Goal: Transaction & Acquisition: Purchase product/service

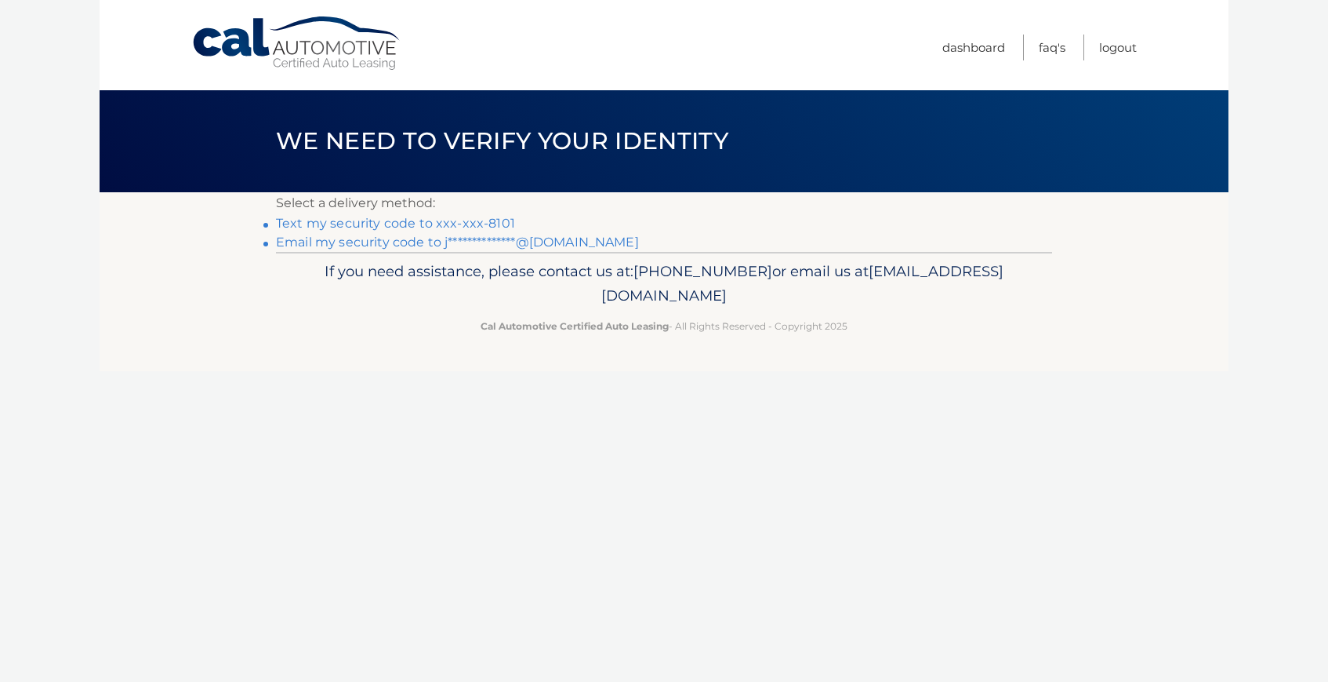
click at [461, 220] on link "Text my security code to xxx-xxx-8101" at bounding box center [395, 223] width 239 height 15
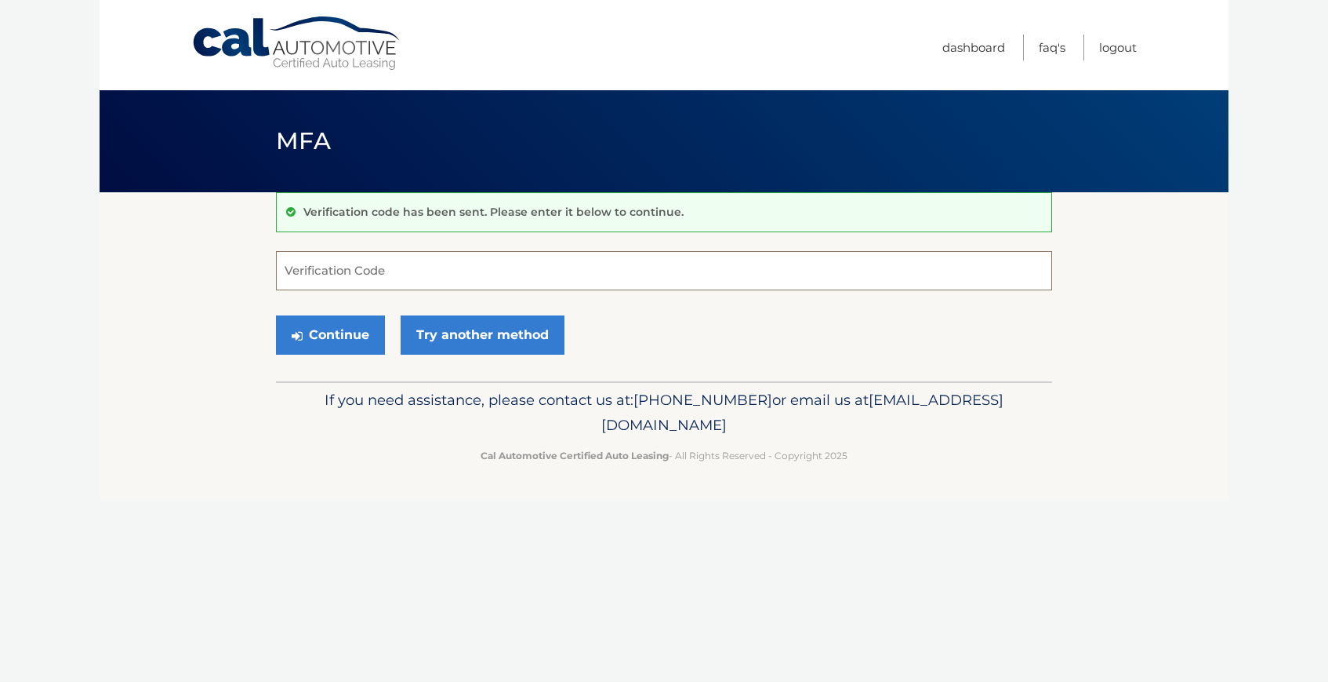
click at [430, 261] on input "Verification Code" at bounding box center [664, 270] width 776 height 39
type input "184818"
click at [276, 315] on button "Continue" at bounding box center [330, 334] width 109 height 39
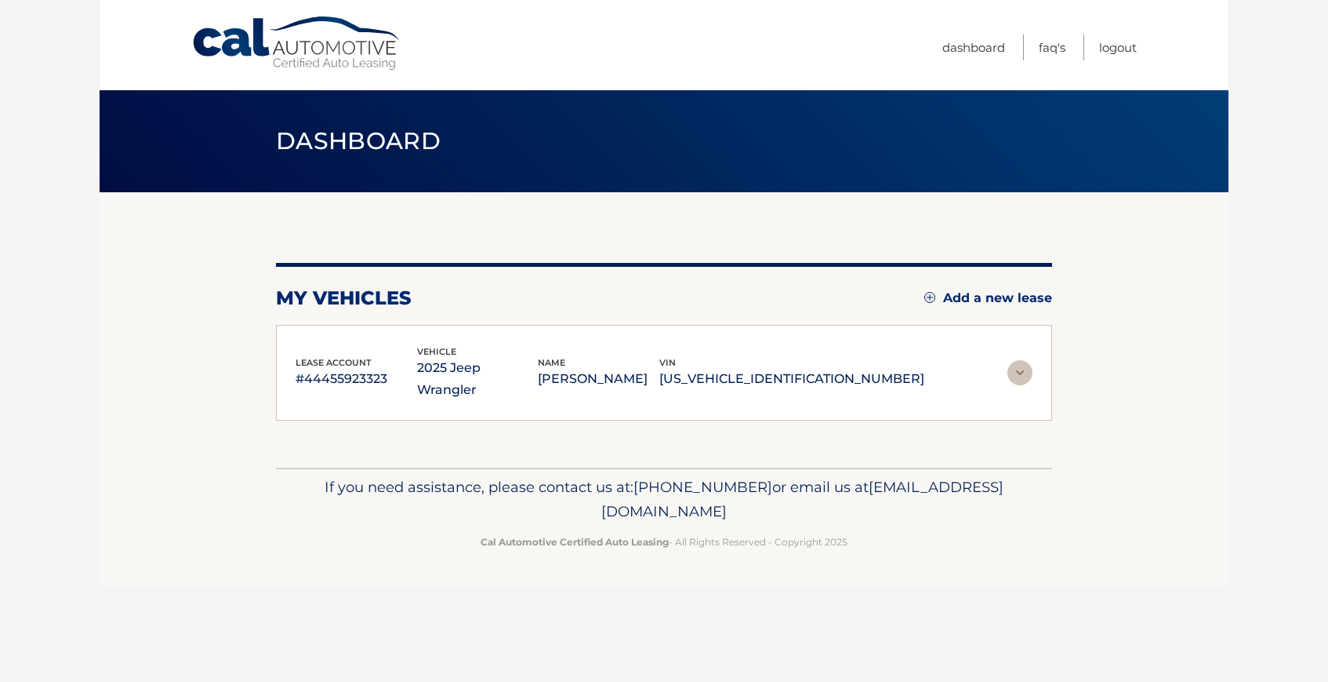
click at [509, 321] on div "my vehicles Add a new lease lease account #44455923323 vehicle 2025 Jeep Wrangl…" at bounding box center [664, 342] width 776 height 158
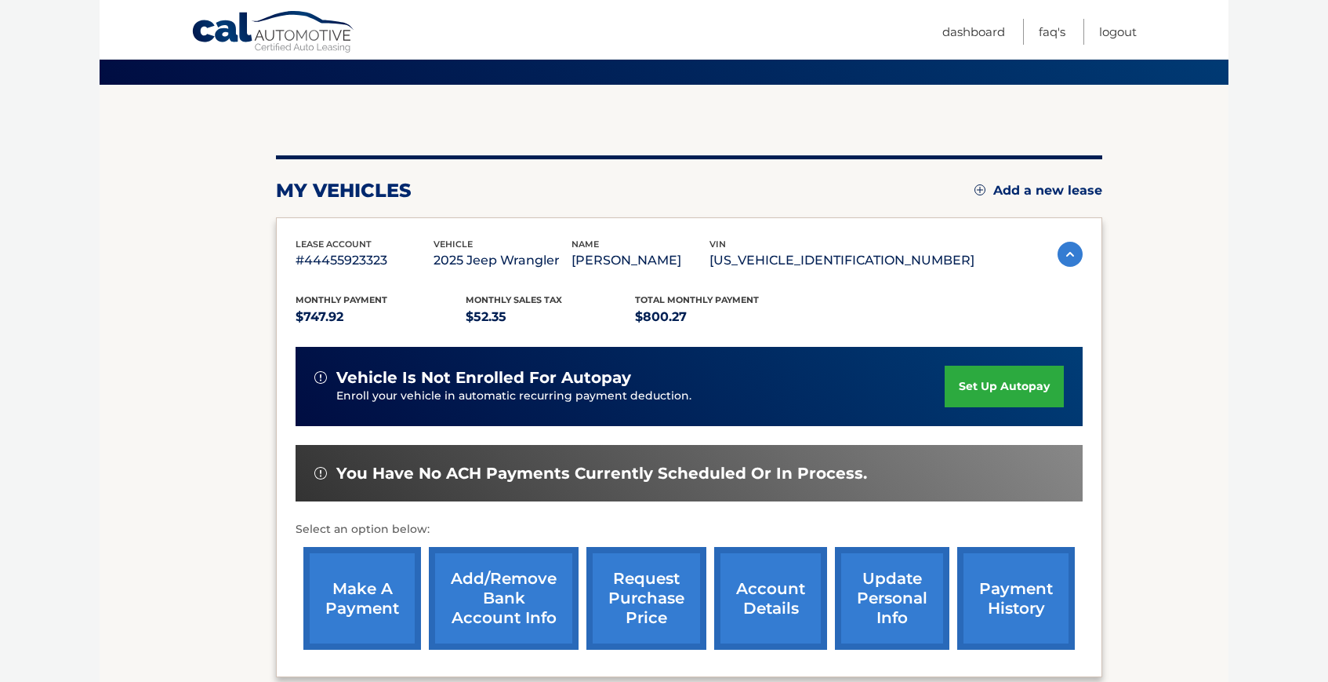
scroll to position [184, 0]
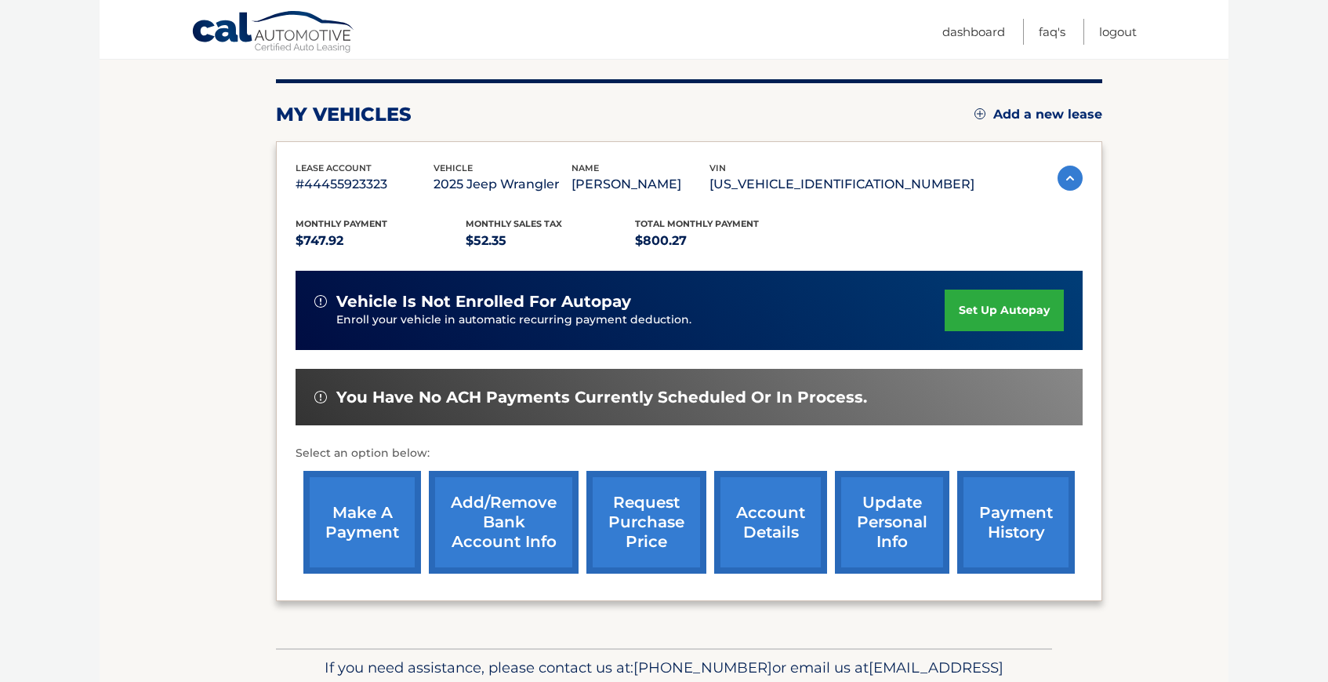
click at [360, 512] on link "make a payment" at bounding box center [362, 522] width 118 height 103
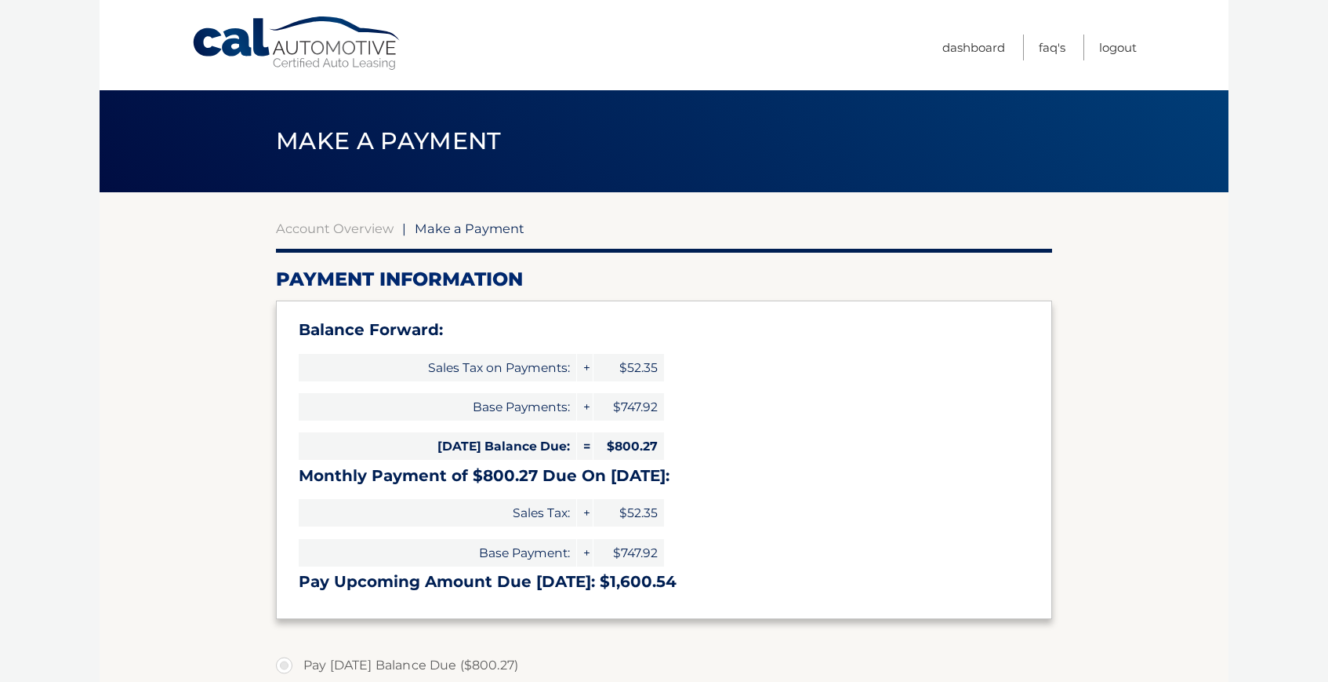
select select "NDUxYjRlNmMtNTFiNS00ZThkLTliMTktMTVlMTA0ZjY3MjI5"
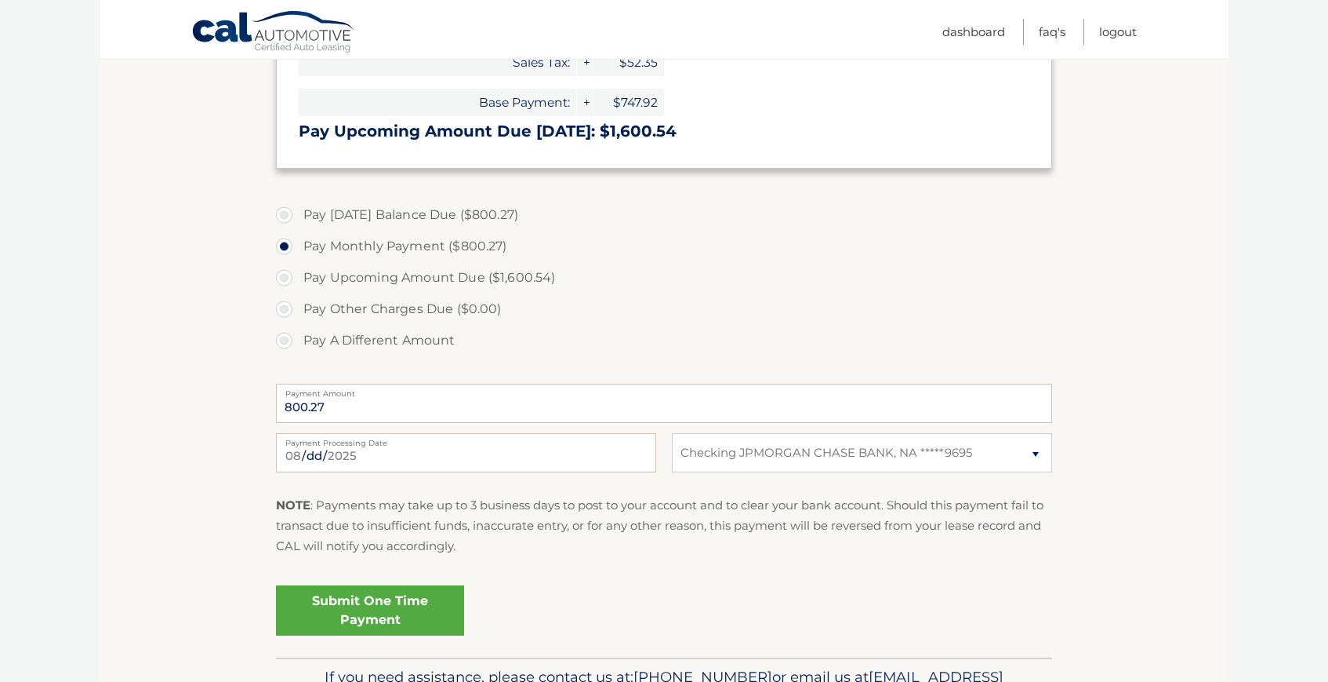
scroll to position [463, 0]
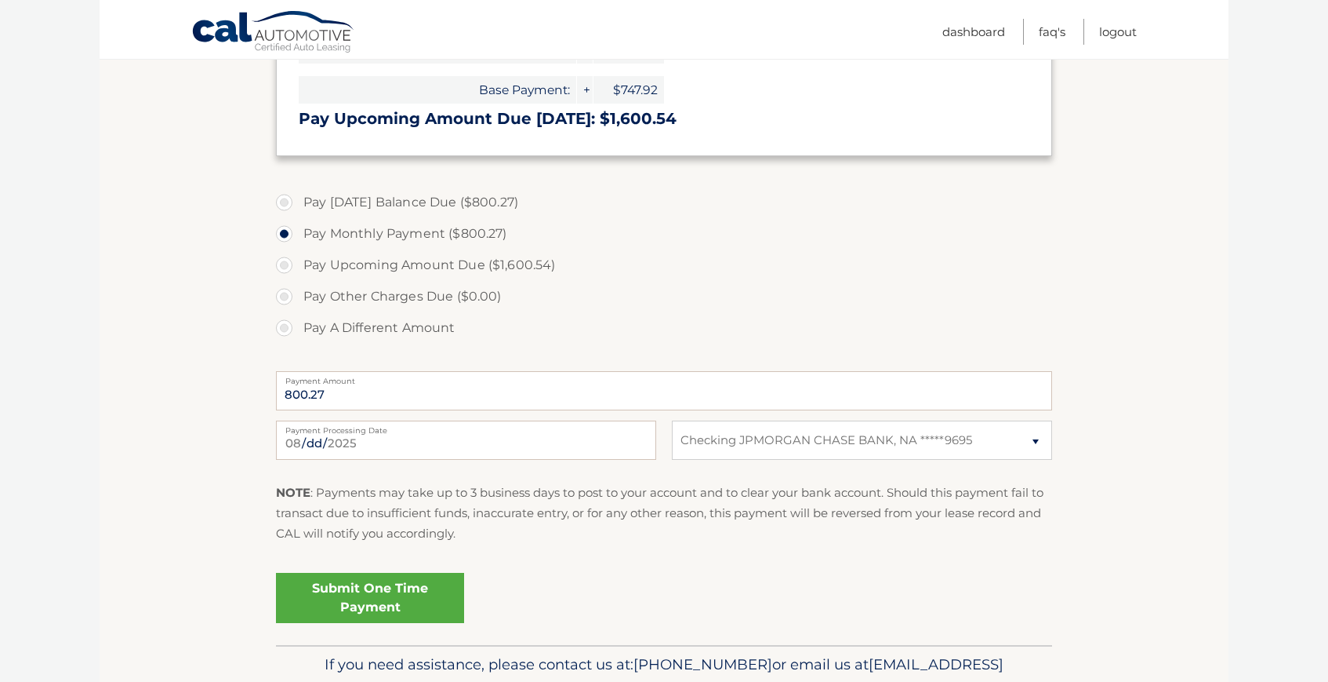
click at [345, 588] on link "Submit One Time Payment" at bounding box center [370, 597] width 188 height 50
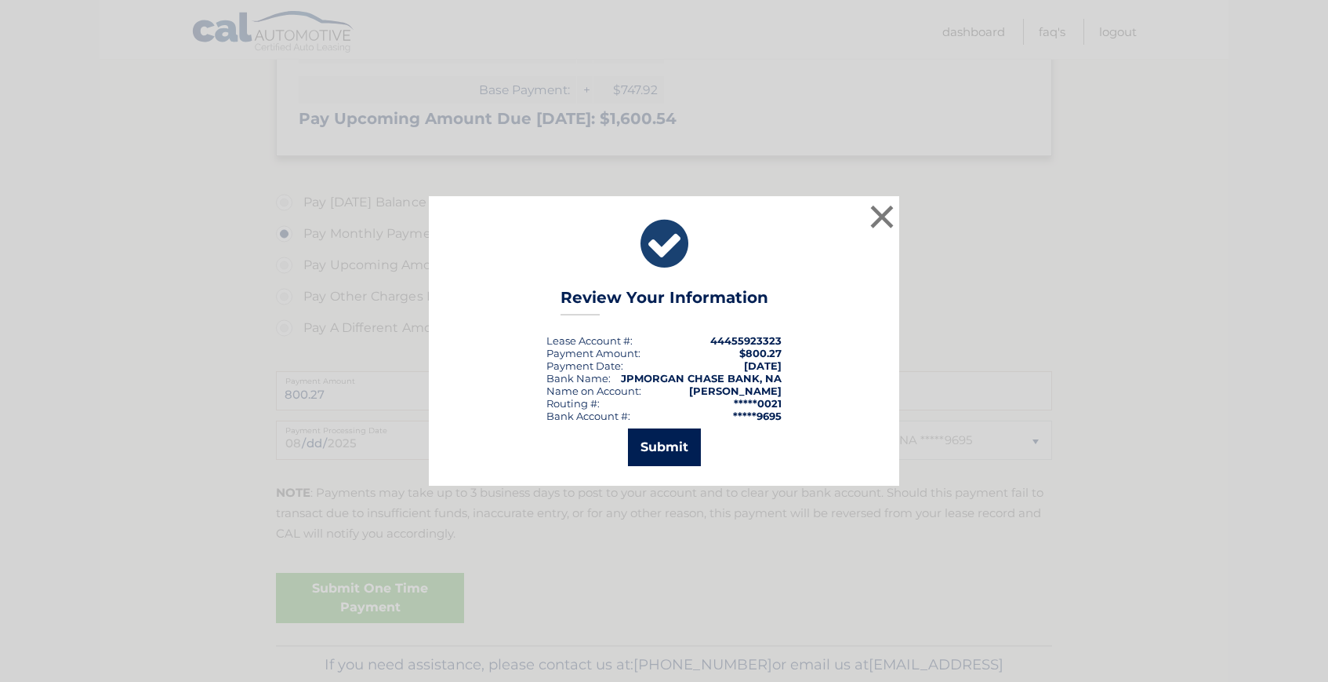
click at [671, 445] on button "Submit" at bounding box center [664, 447] width 73 height 38
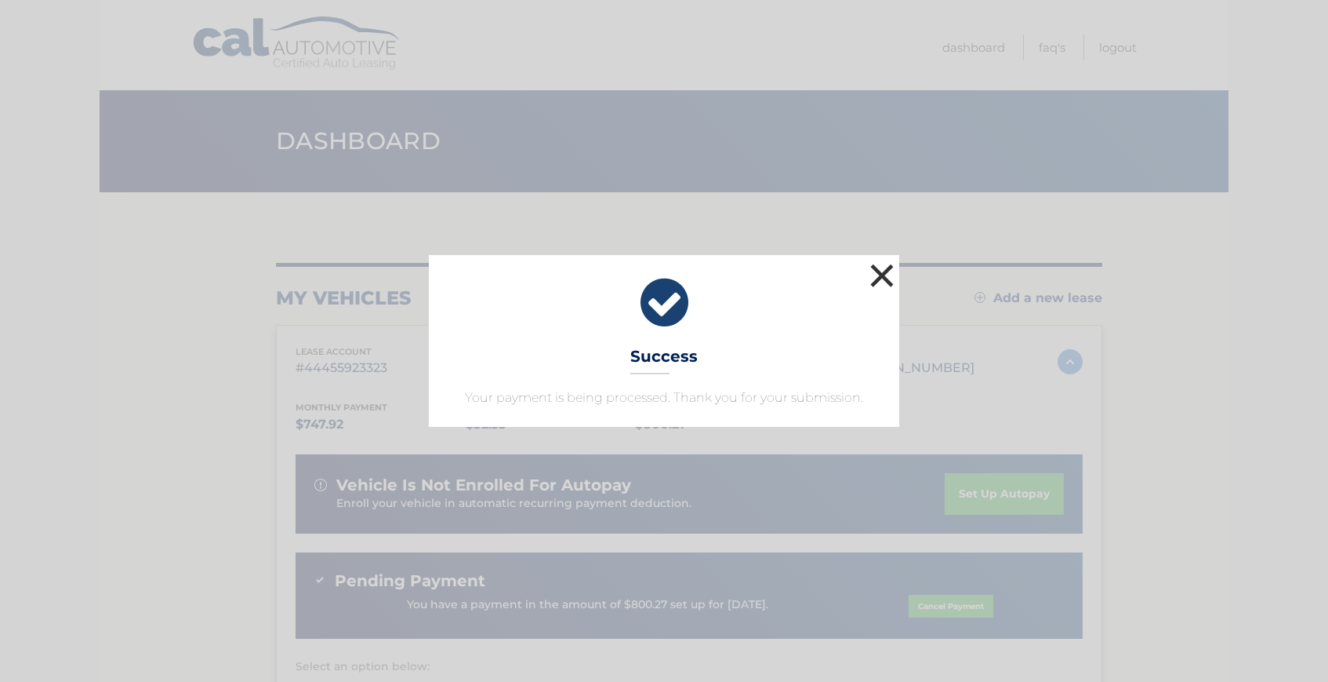
click at [875, 277] on button "×" at bounding box center [882, 275] width 31 height 31
